Goal: Information Seeking & Learning: Learn about a topic

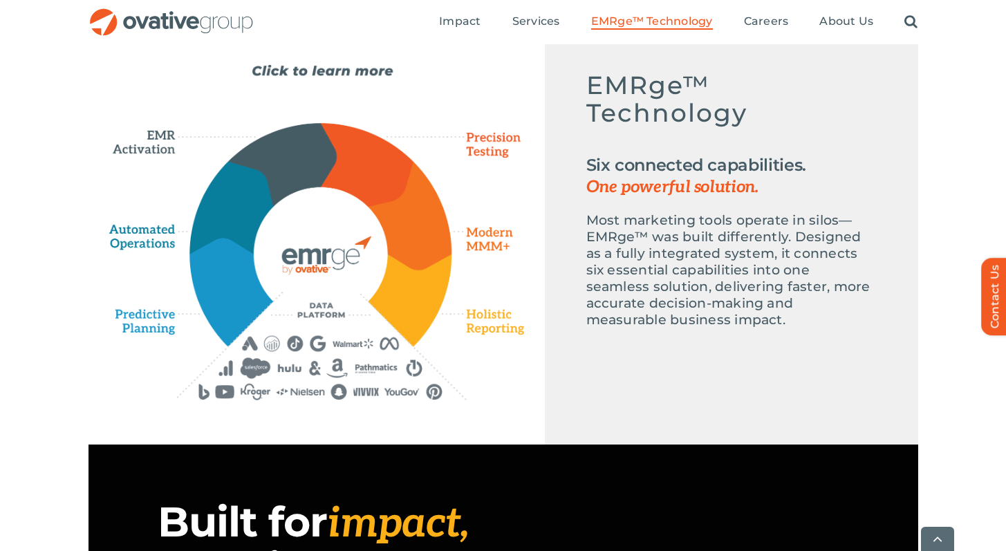
scroll to position [670, 0]
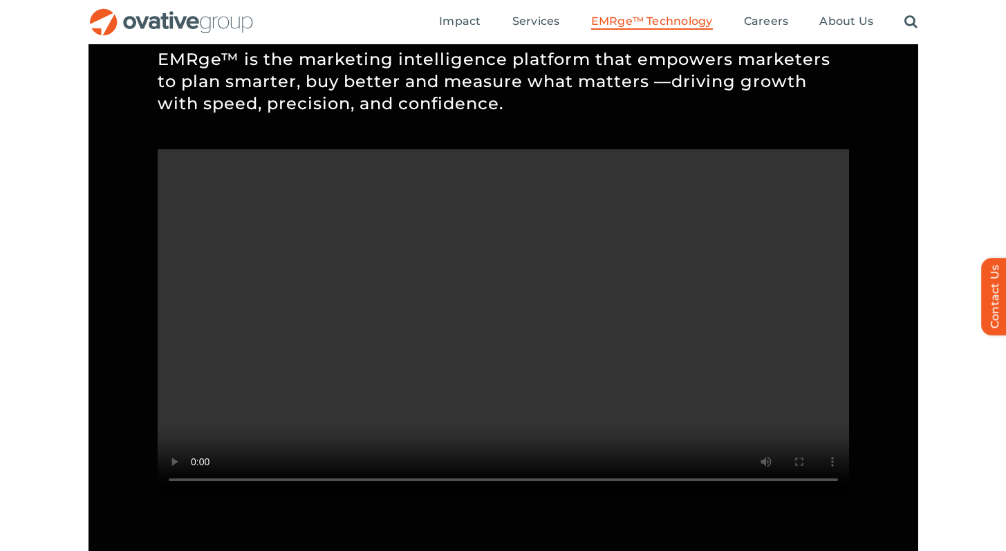
scroll to position [1232, 0]
click at [126, 172] on div "Built for impact, evolving for what’s next EMRge™ is the marketing intelligence…" at bounding box center [502, 218] width 829 height 677
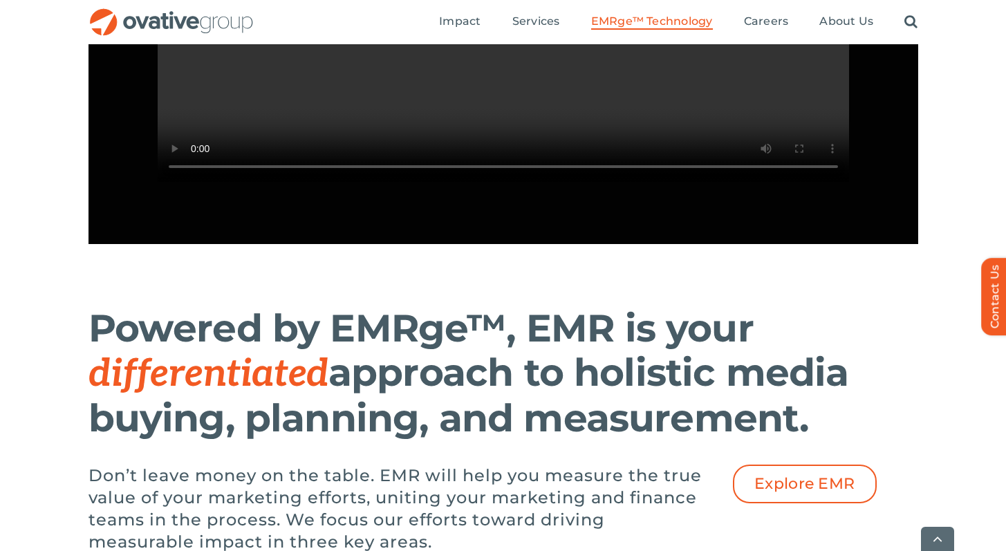
scroll to position [1747, 0]
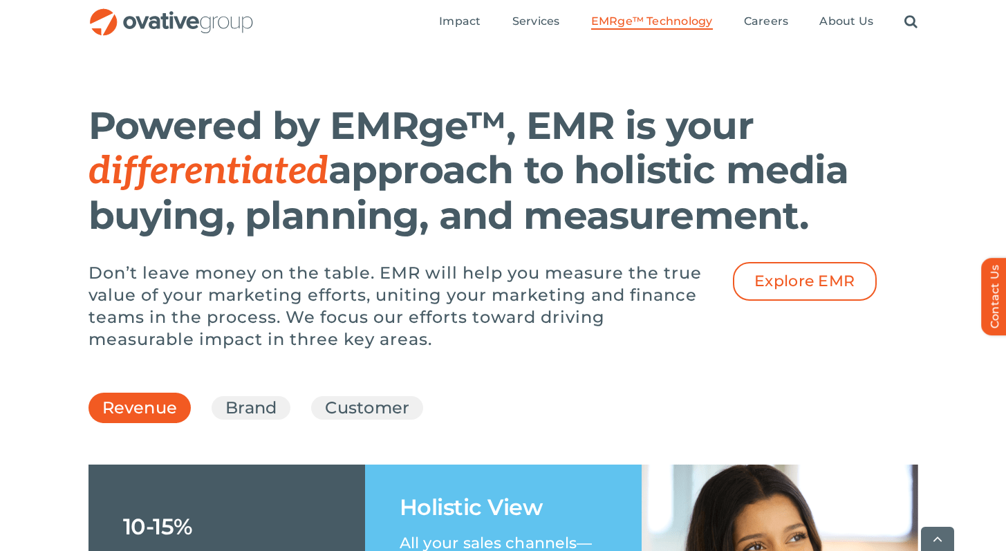
click at [38, 305] on div "Powered by EMRge™, EMR is your differentiated approach to holistic media buying…" at bounding box center [503, 237] width 1006 height 281
click at [39, 305] on div "Powered by EMRge™, EMR is your differentiated approach to holistic media buying…" at bounding box center [503, 237] width 1006 height 281
click at [44, 309] on div "Powered by EMRge™, EMR is your differentiated approach to holistic media buying…" at bounding box center [503, 237] width 1006 height 281
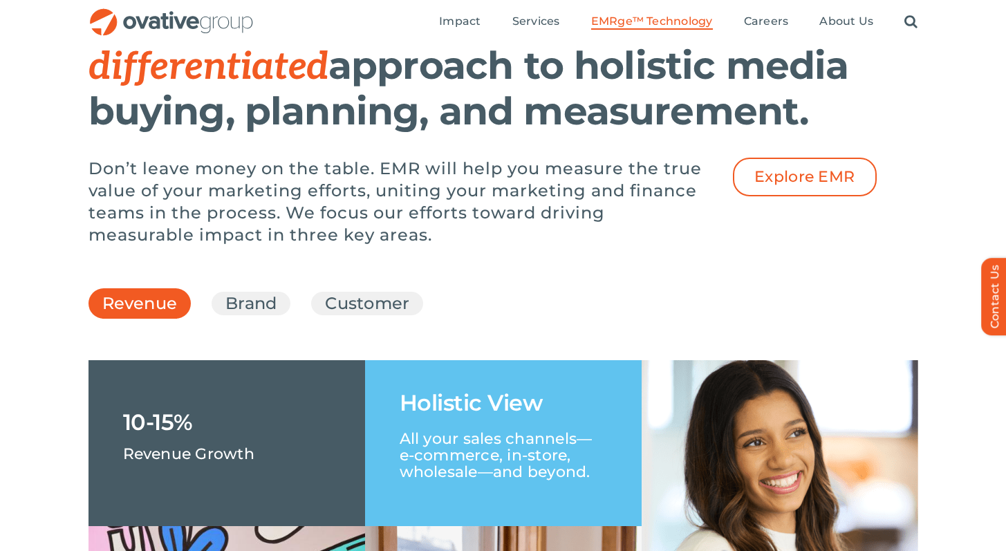
scroll to position [1851, 0]
click at [44, 274] on div "Powered by EMRge™, EMR is your differentiated approach to holistic media buying…" at bounding box center [503, 133] width 1006 height 281
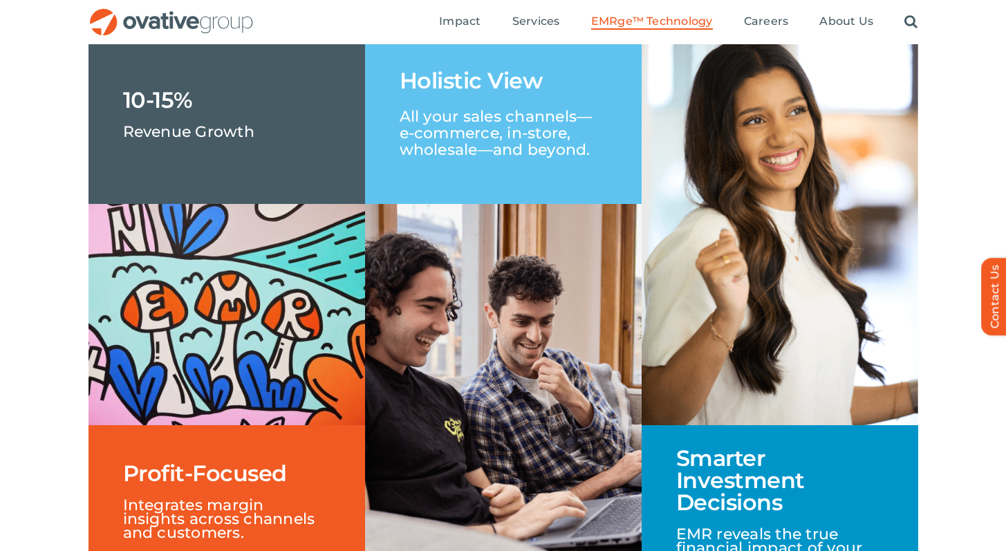
scroll to position [2174, 0]
click at [77, 290] on div "Revenue Brand Customer +5% Lift in Brand Awareness and Consideration Proven Imp…" at bounding box center [503, 303] width 1006 height 702
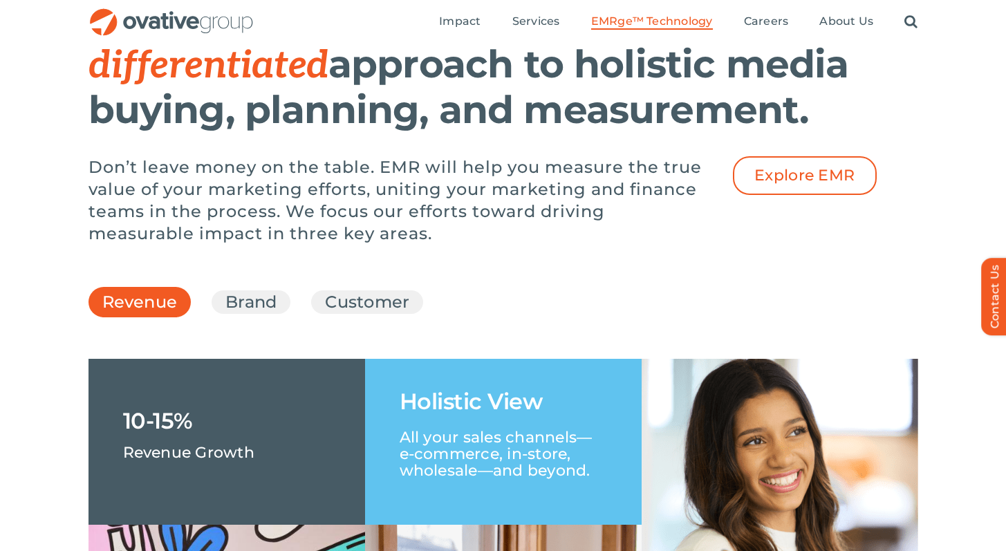
scroll to position [1851, 0]
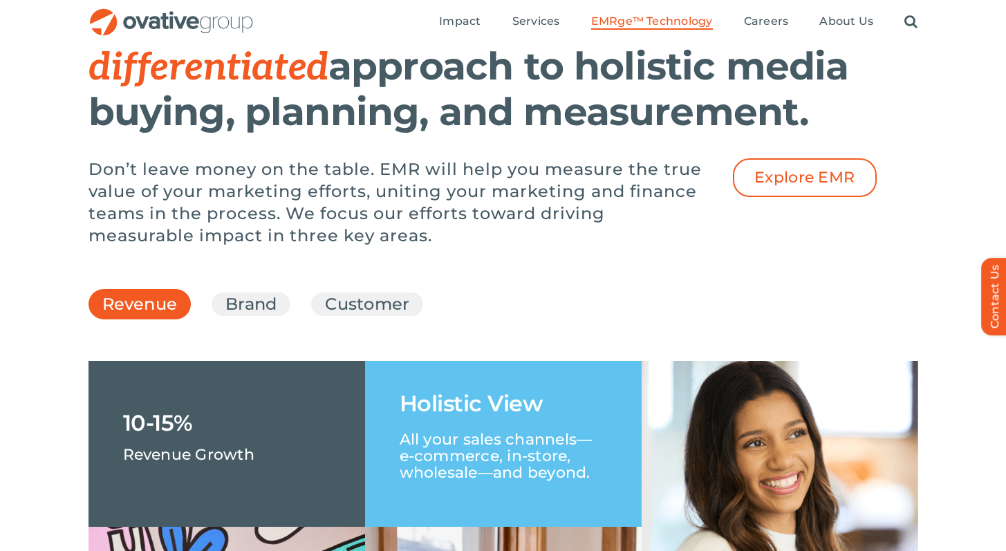
drag, startPoint x: 40, startPoint y: 513, endPoint x: 55, endPoint y: 502, distance: 18.8
click at [340, 316] on link "Customer" at bounding box center [367, 303] width 84 height 23
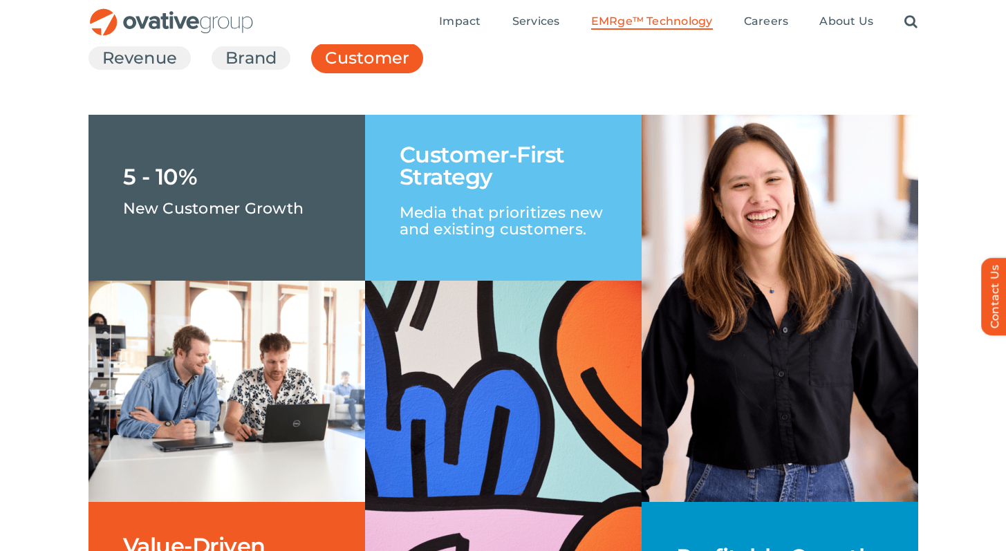
scroll to position [2096, 0]
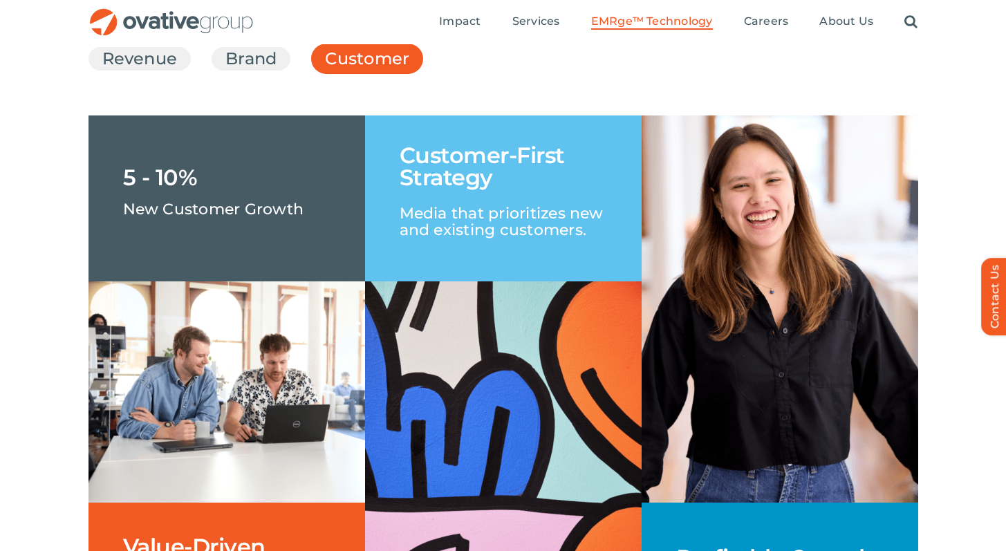
click at [30, 507] on div "Revenue Brand Customer +5% Lift in Brand Awareness and Consideration Proven Imp…" at bounding box center [503, 380] width 1006 height 702
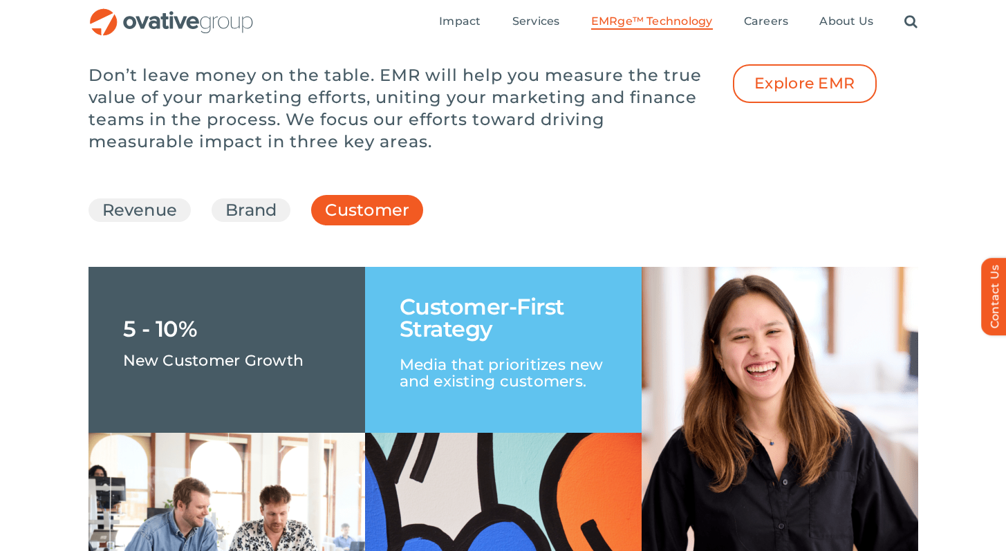
scroll to position [1938, 0]
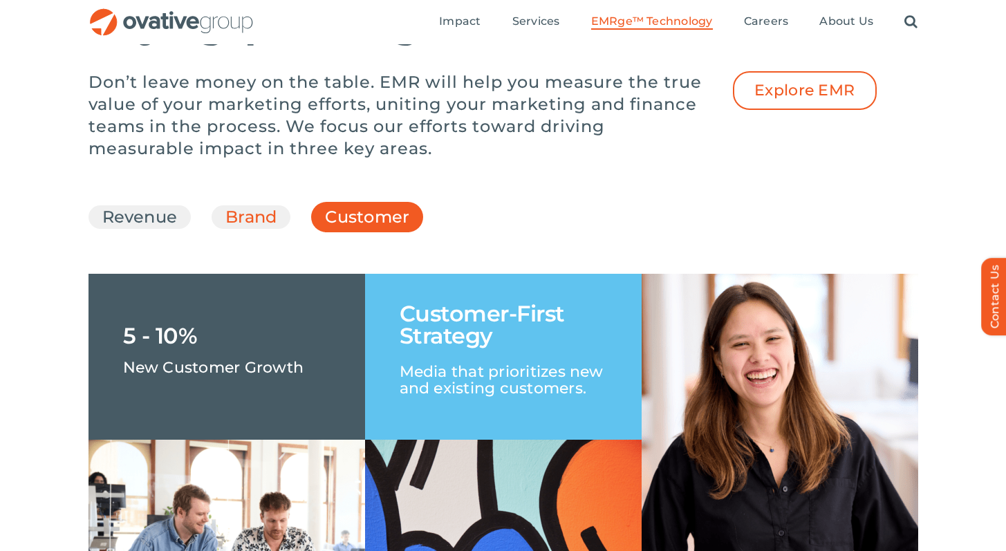
click at [241, 229] on link "Brand" at bounding box center [250, 216] width 51 height 23
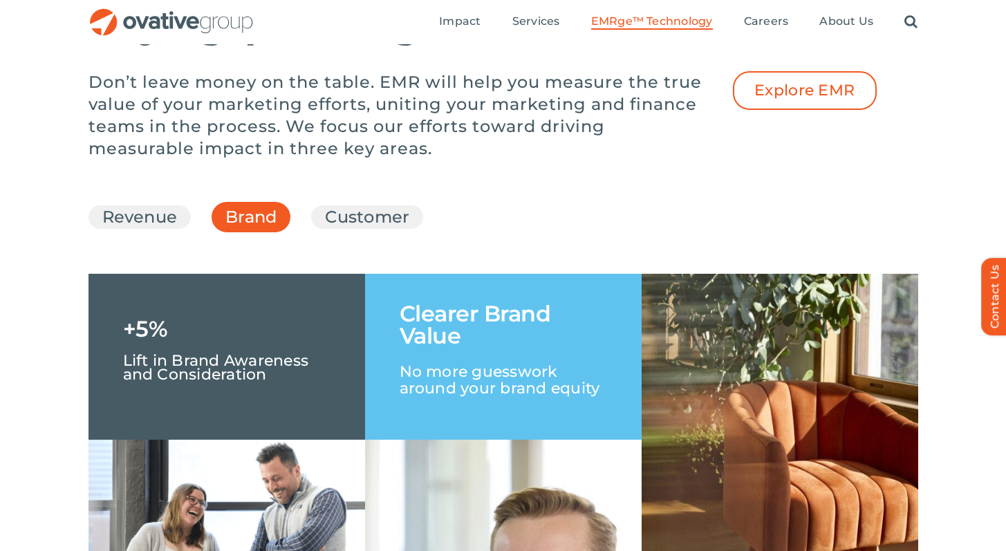
click at [40, 515] on div "Revenue Brand Customer +5% Lift in Brand Awareness and Consideration Proven Imp…" at bounding box center [503, 538] width 1006 height 702
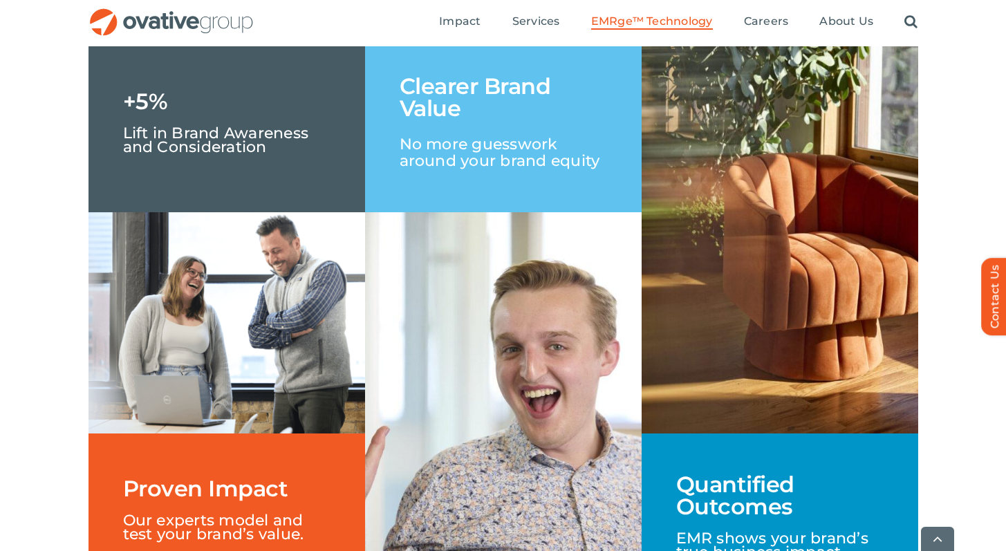
scroll to position [2167, 0]
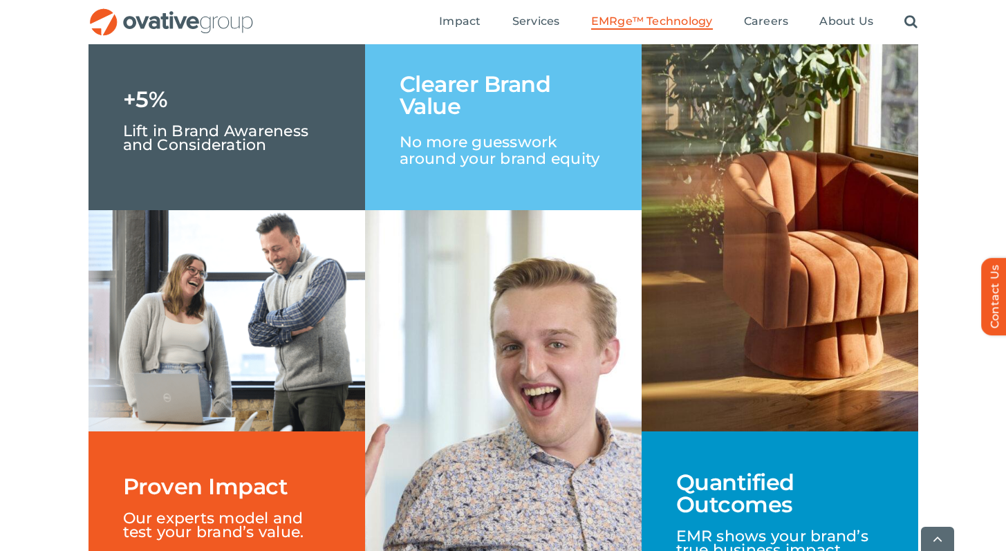
click at [58, 451] on div "Revenue Brand Customer +5% Lift in Brand Awareness and Consideration Proven Imp…" at bounding box center [503, 309] width 1006 height 702
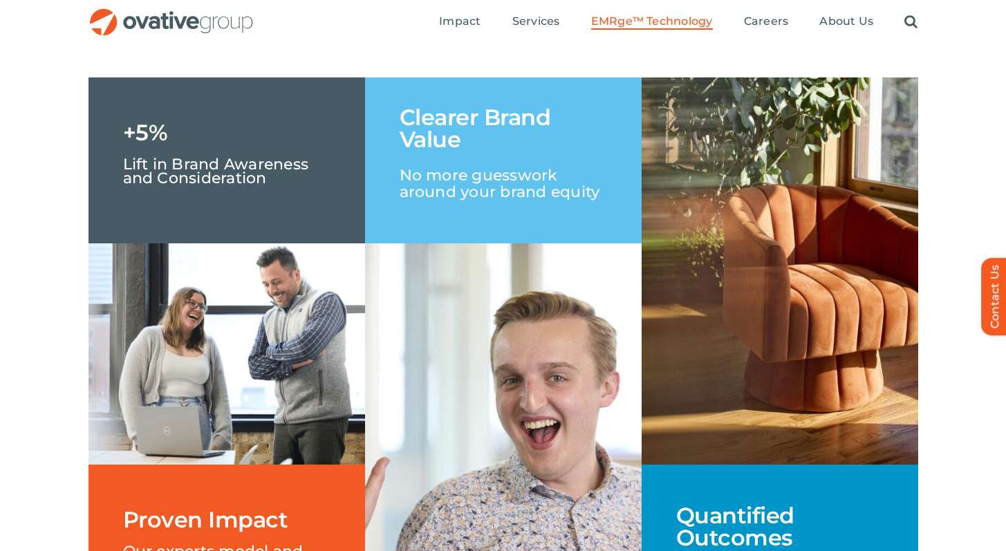
scroll to position [2132, 0]
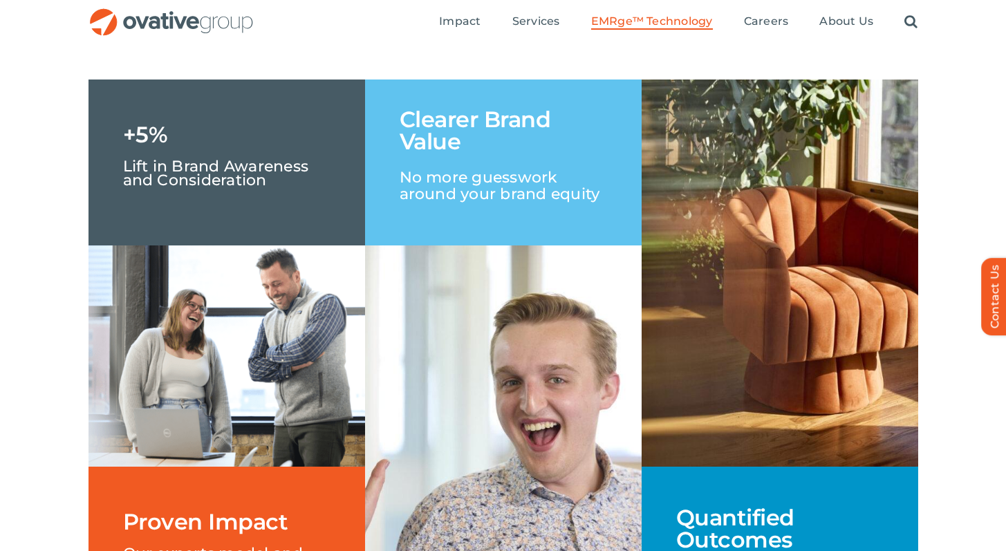
click at [154, 35] on link "Revenue" at bounding box center [139, 22] width 75 height 23
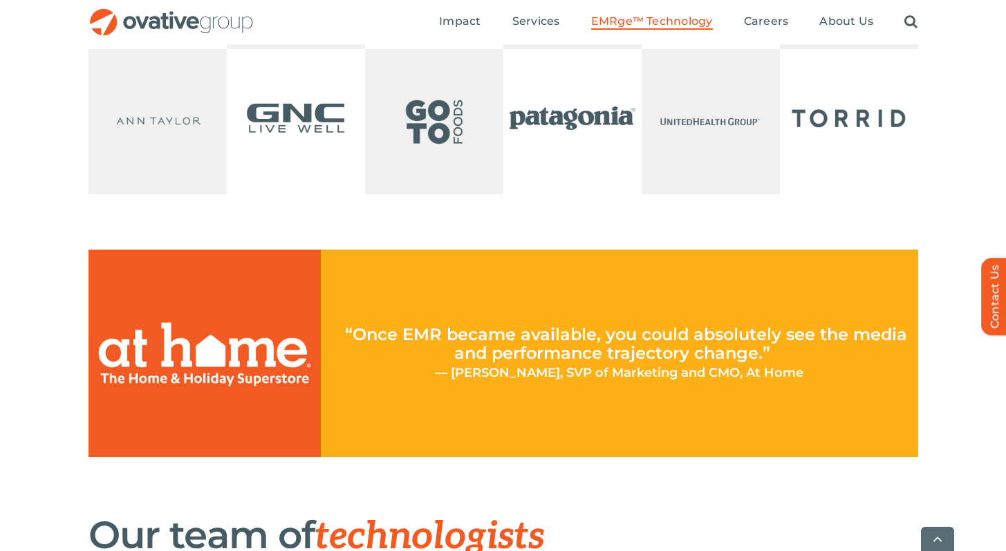
scroll to position [3268, 0]
click at [937, 429] on div "“Once EMR became available, you could absolutely see the media and performance …" at bounding box center [503, 368] width 1006 height 236
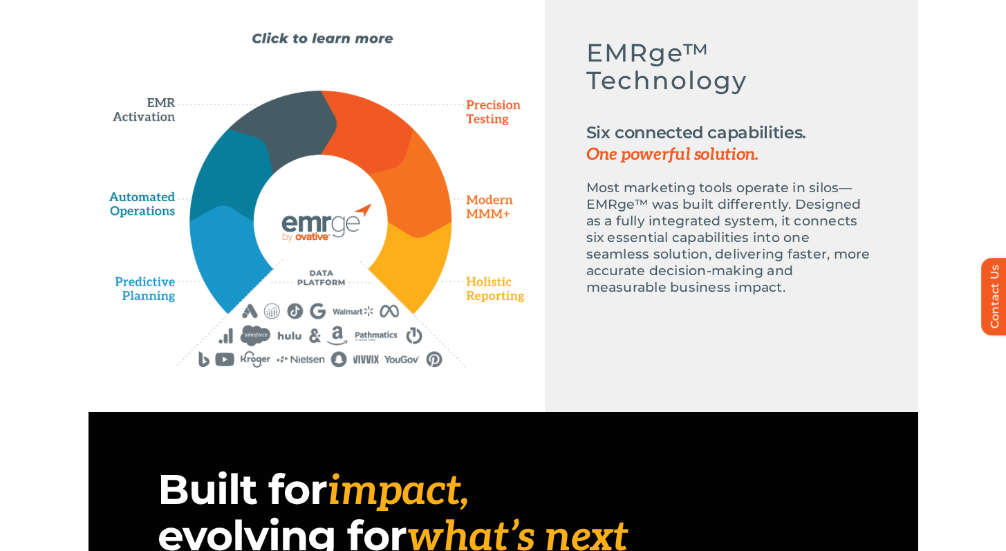
scroll to position [0, 0]
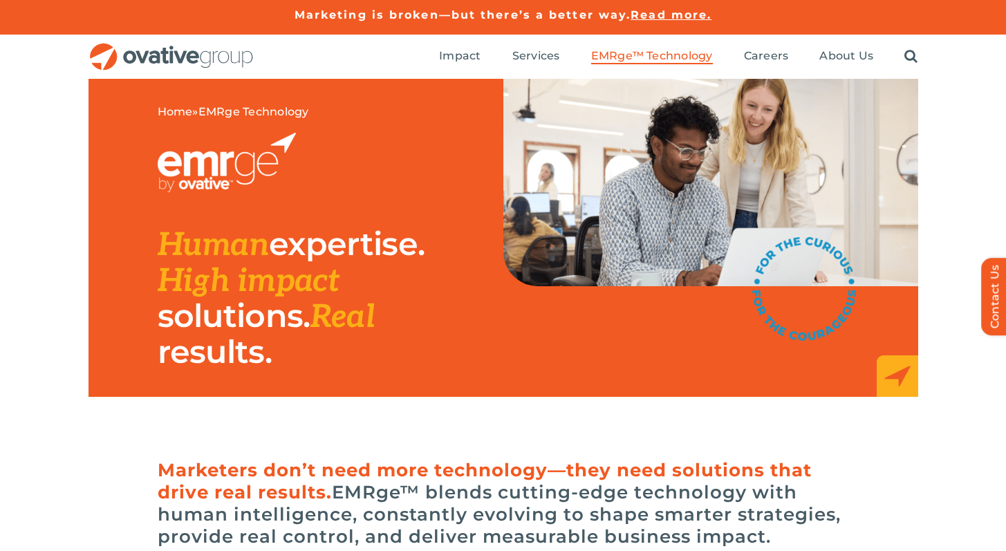
click at [91, 422] on div "Home » EMRge Technology Human expertise. High impact solutions. Real results." at bounding box center [503, 265] width 1006 height 373
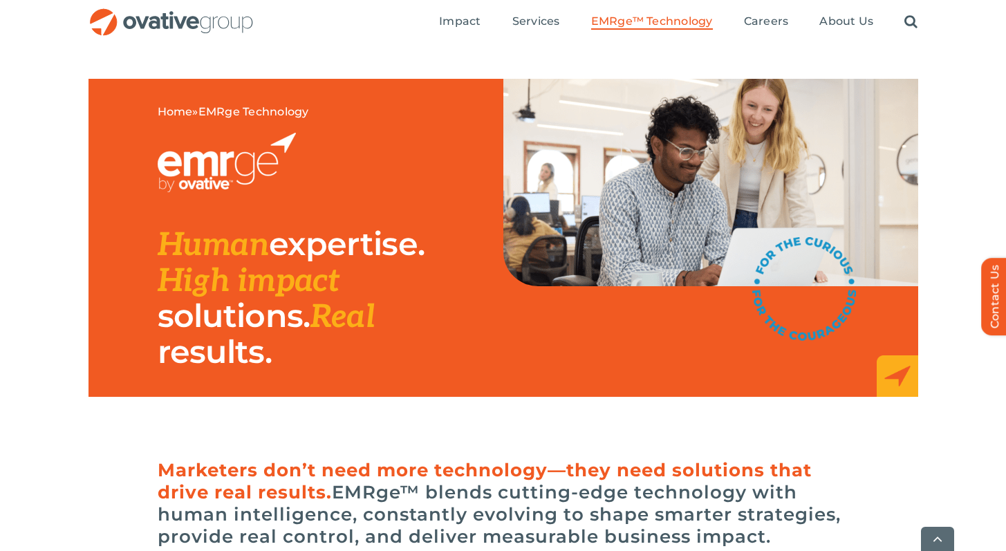
scroll to position [4638, 0]
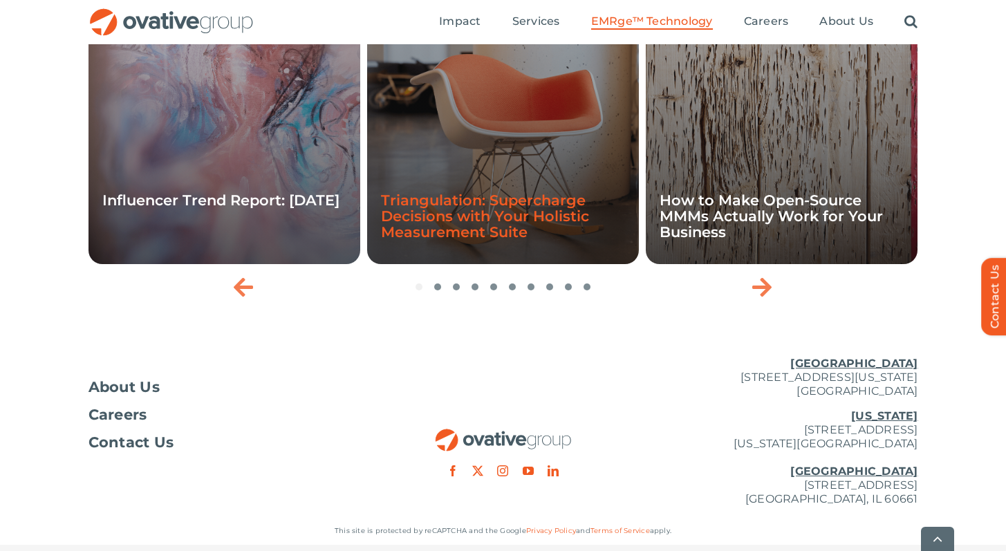
click at [422, 241] on link "Triangulation: Supercharge Decisions with Your Holistic Measurement Suite" at bounding box center [485, 215] width 208 height 49
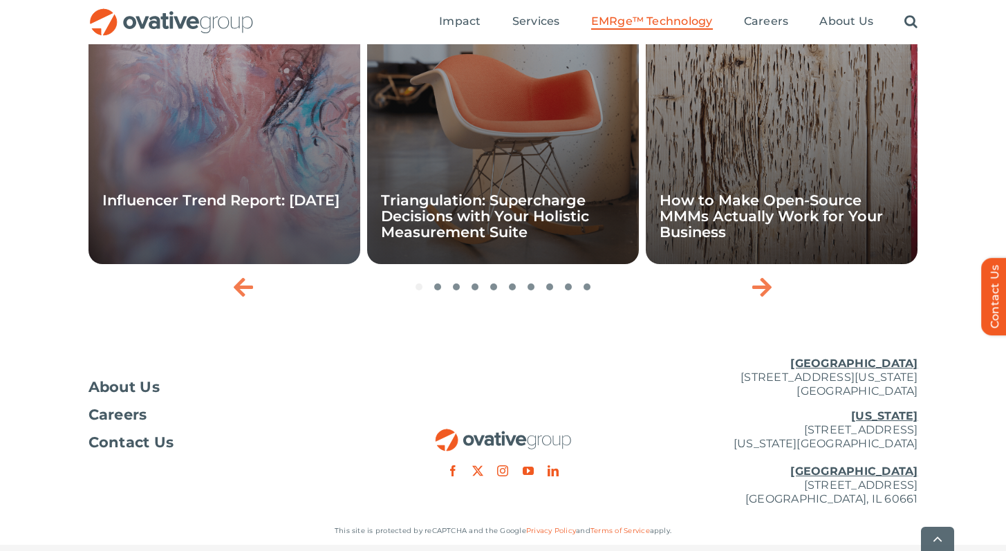
click at [769, 298] on icon "Next slide" at bounding box center [761, 287] width 19 height 22
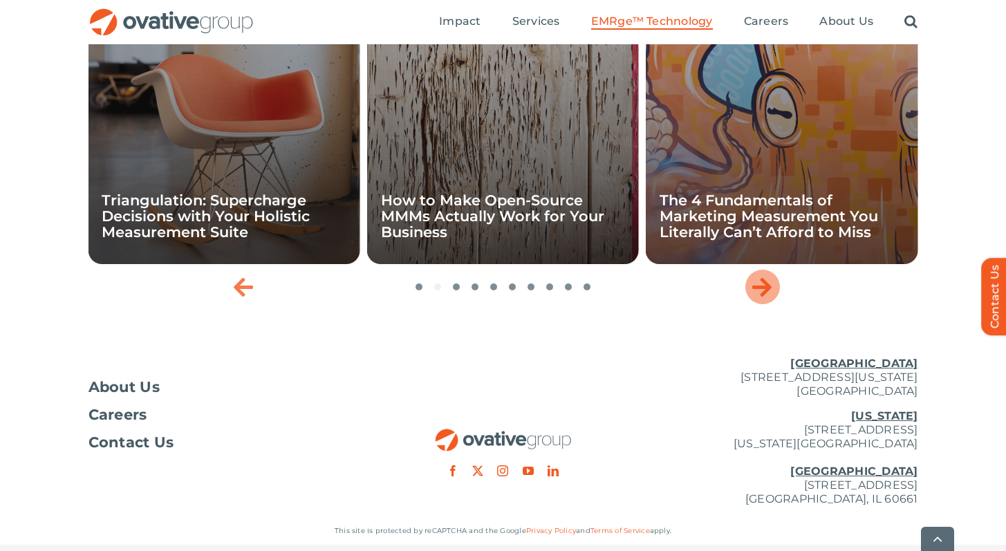
click at [769, 298] on icon "Next slide" at bounding box center [761, 287] width 19 height 22
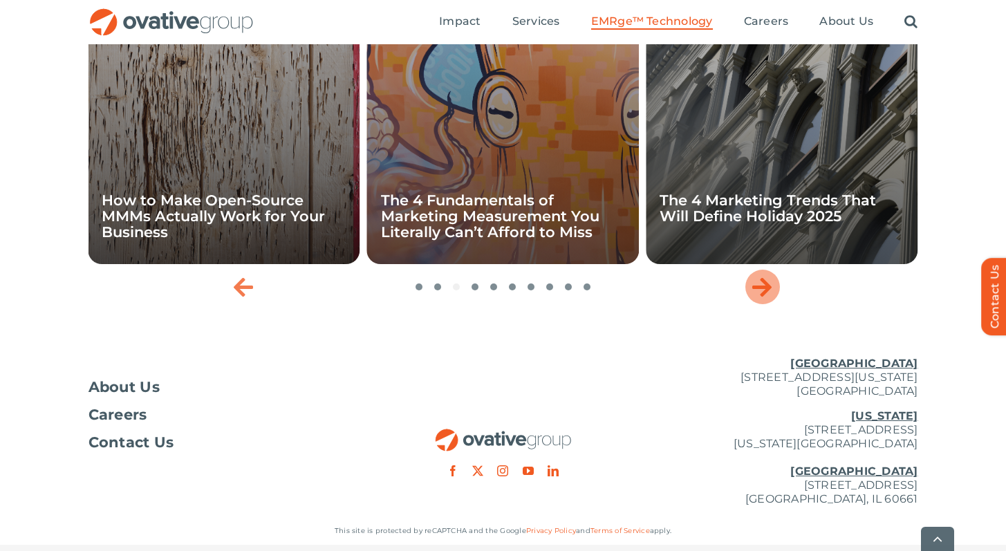
click at [769, 298] on icon "Next slide" at bounding box center [761, 287] width 19 height 22
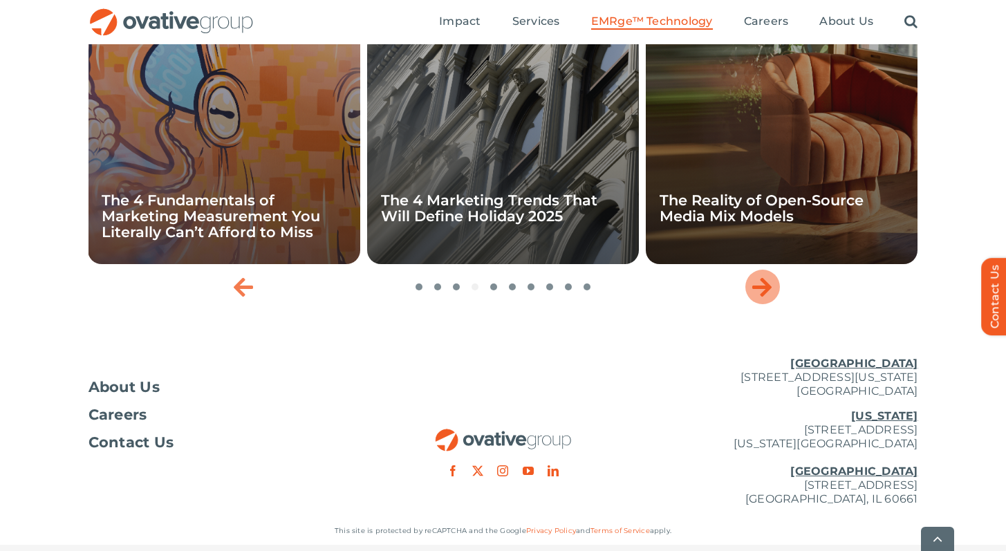
click at [764, 298] on icon "Next slide" at bounding box center [761, 287] width 19 height 22
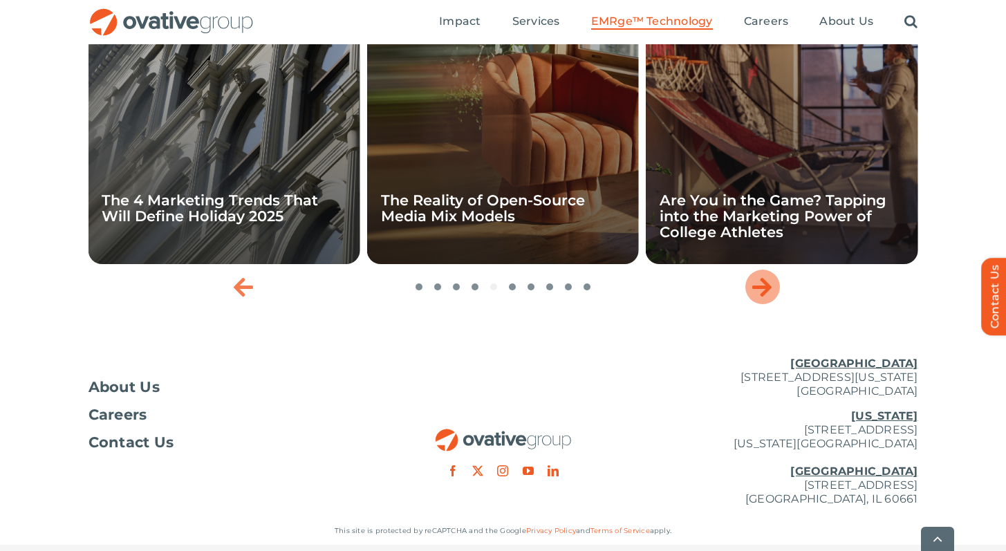
click at [764, 298] on icon "Next slide" at bounding box center [761, 287] width 19 height 22
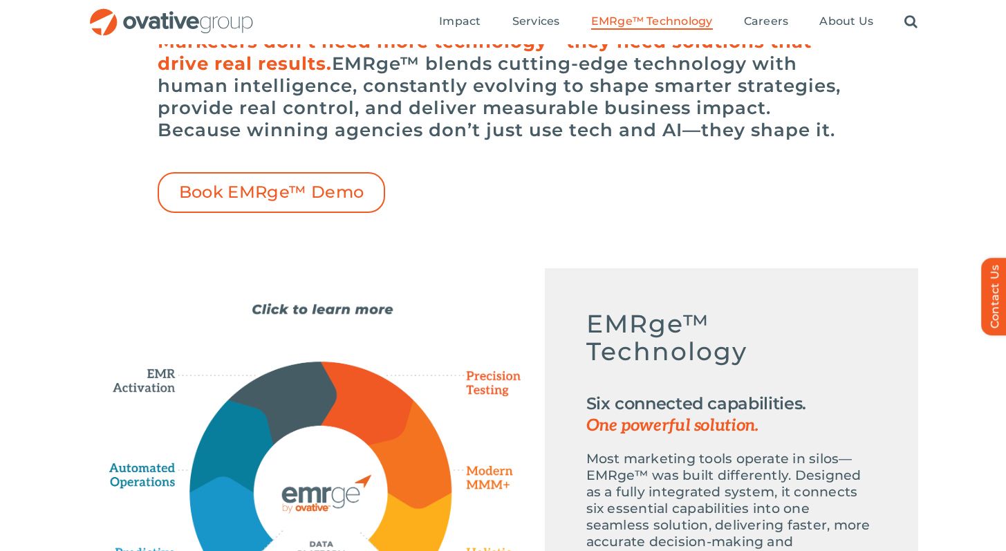
scroll to position [0, 0]
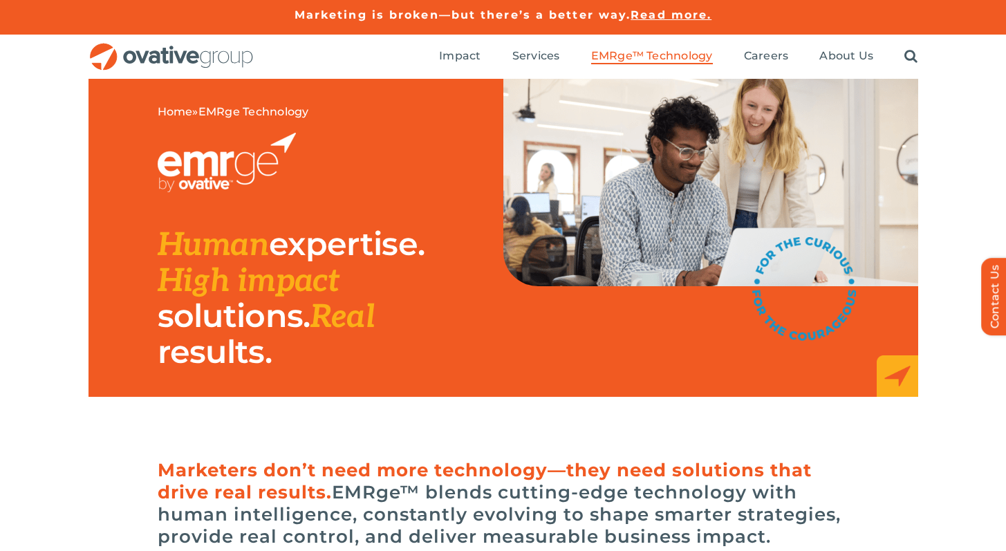
click at [619, 473] on span "Marketers don’t need more technology—they need solutions that drive real result…" at bounding box center [485, 481] width 654 height 44
click at [639, 54] on span "EMRge™ Technology" at bounding box center [652, 56] width 122 height 14
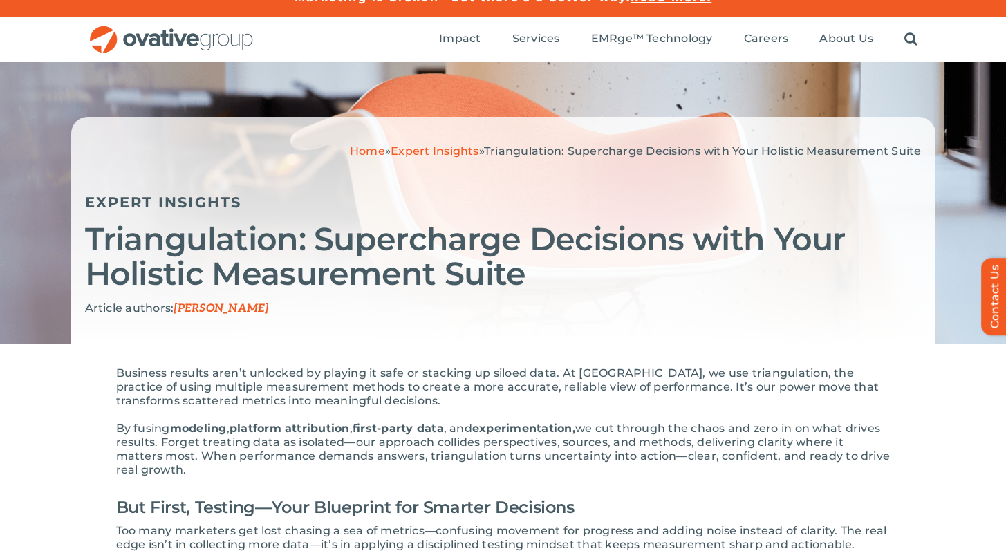
scroll to position [20, 0]
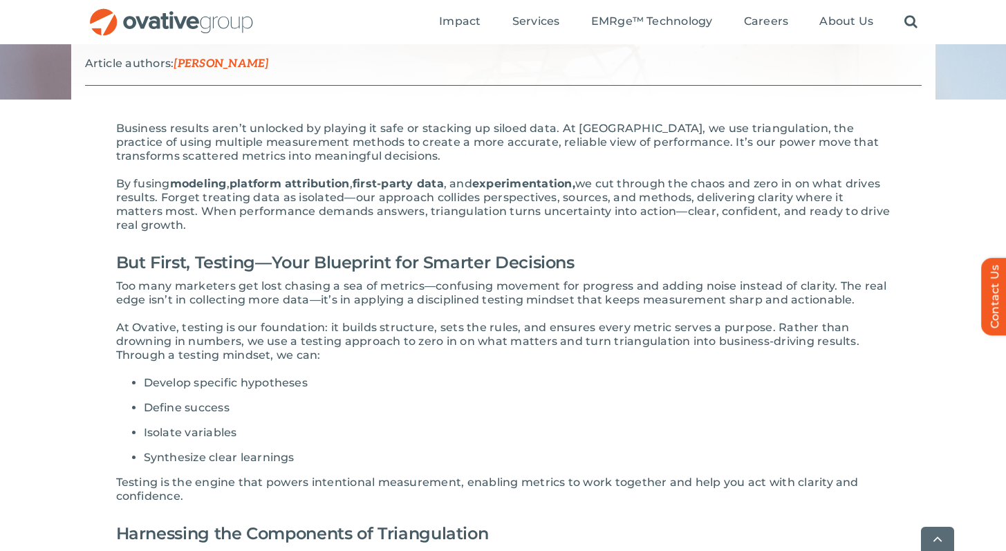
scroll to position [263, 0]
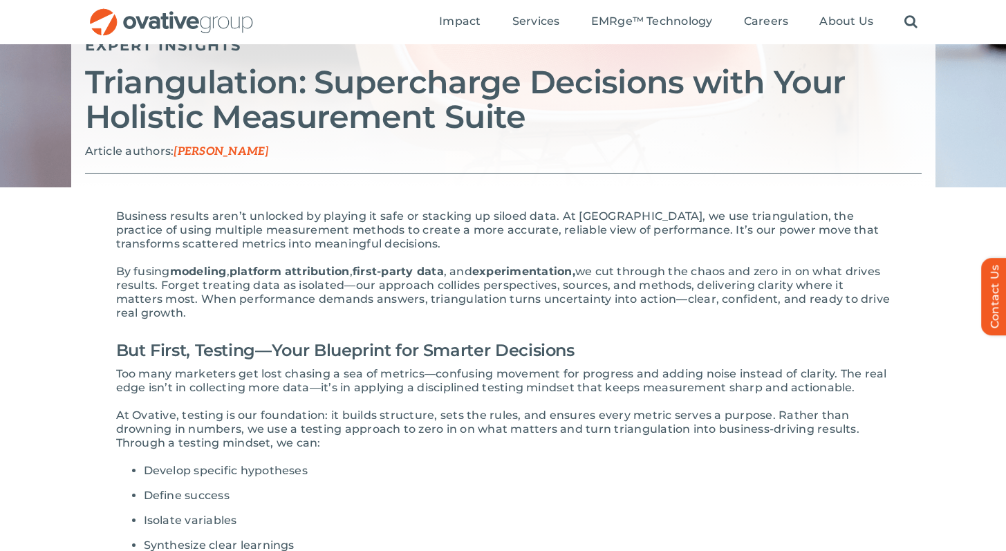
scroll to position [172, 0]
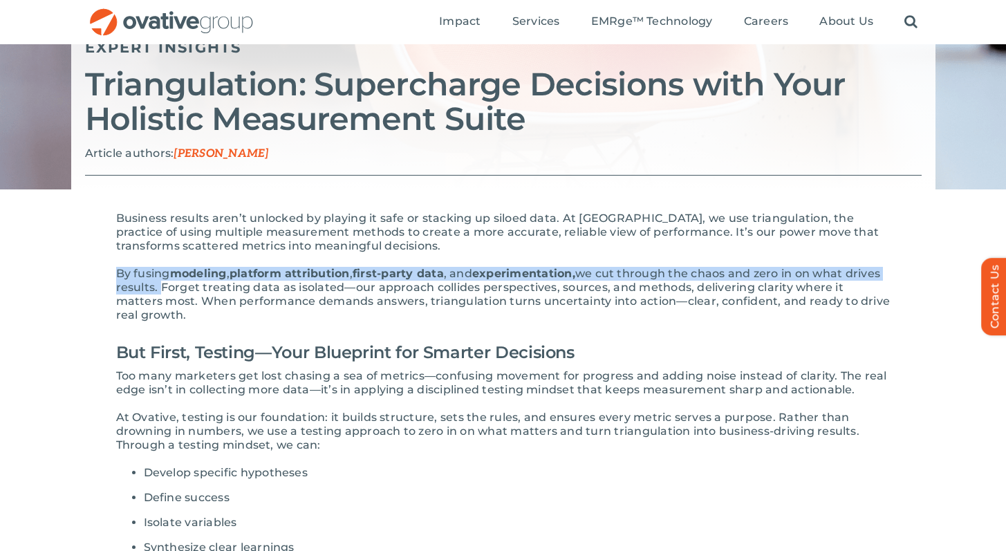
drag, startPoint x: 118, startPoint y: 275, endPoint x: 194, endPoint y: 290, distance: 76.7
click at [194, 290] on p "By fusing modeling , platform attribution , first-party data , and experimentat…" at bounding box center [503, 294] width 774 height 55
copy p "By fusing modeling , platform attribution , first-party data , and experimentat…"
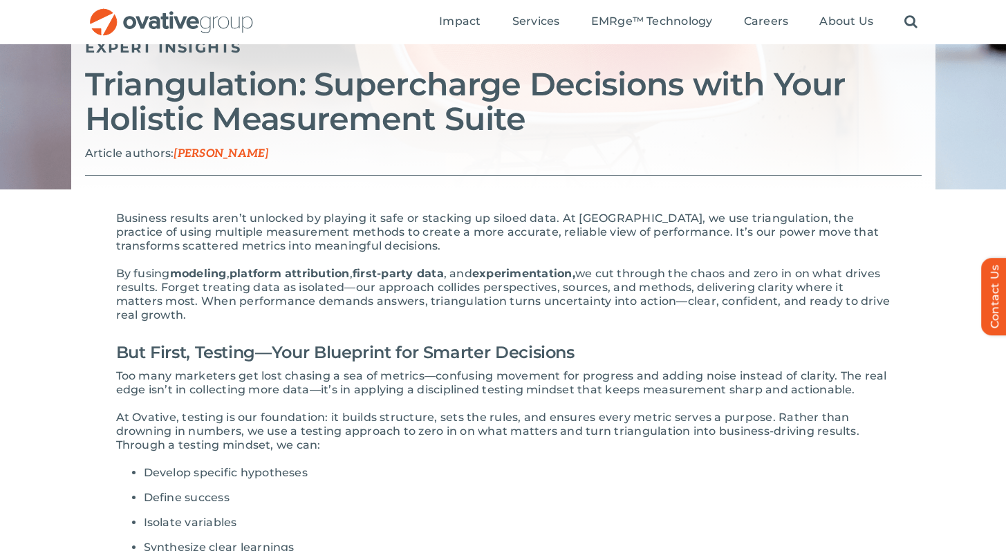
click at [454, 320] on p "By fusing modeling , platform attribution , first-party data , and experimentat…" at bounding box center [503, 294] width 774 height 55
